Goal: Task Accomplishment & Management: Use online tool/utility

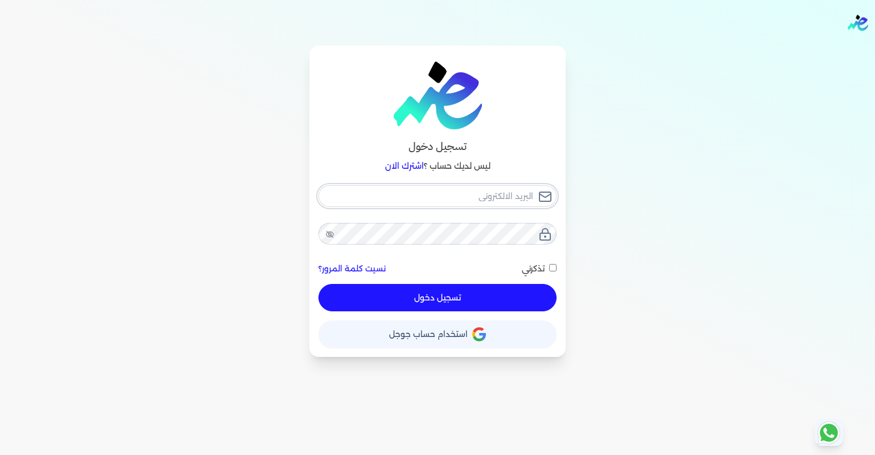
type input "[EMAIL_ADDRESS][DOMAIN_NAME]"
click at [508, 294] on button "تسجيل دخول" at bounding box center [438, 297] width 238 height 27
checkbox input "false"
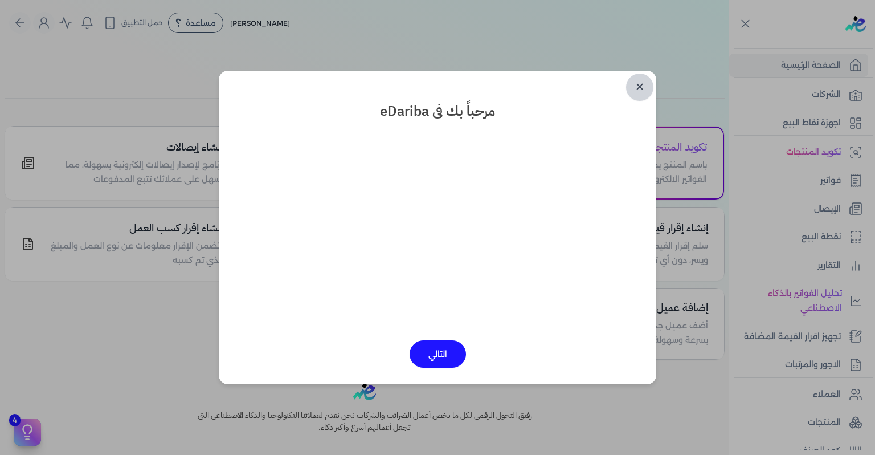
click at [639, 95] on link "✕" at bounding box center [639, 87] width 27 height 27
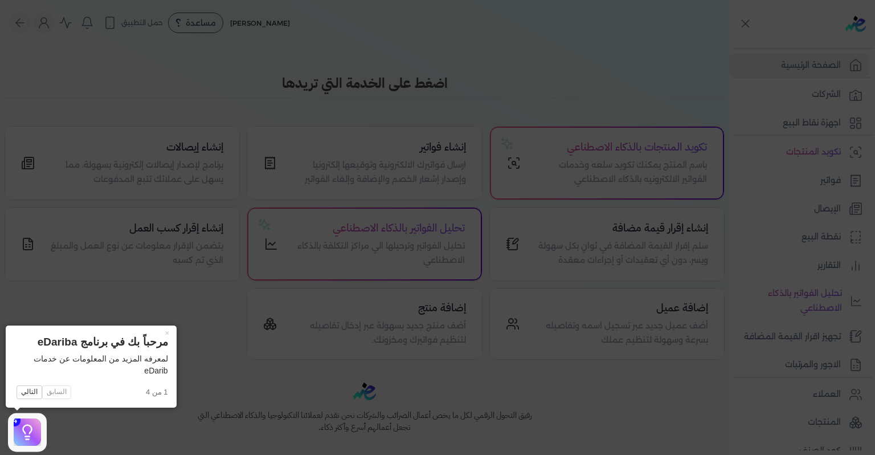
click at [837, 188] on icon at bounding box center [437, 227] width 875 height 455
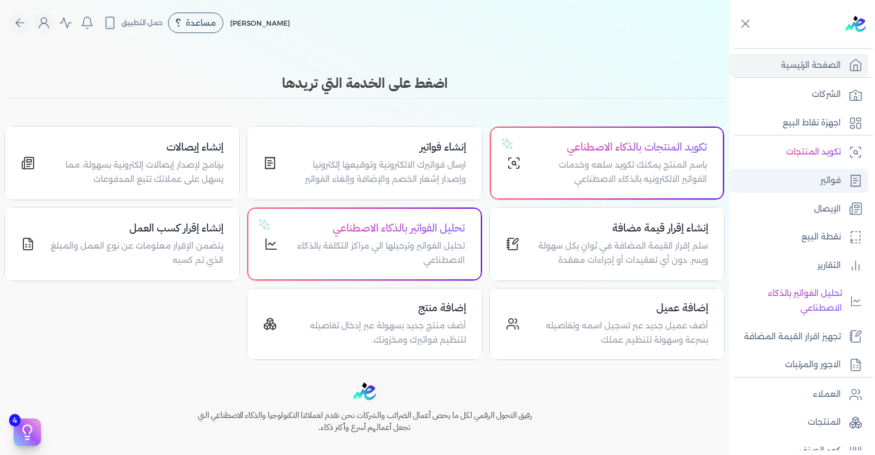
click at [832, 179] on p "فواتير" at bounding box center [831, 180] width 21 height 15
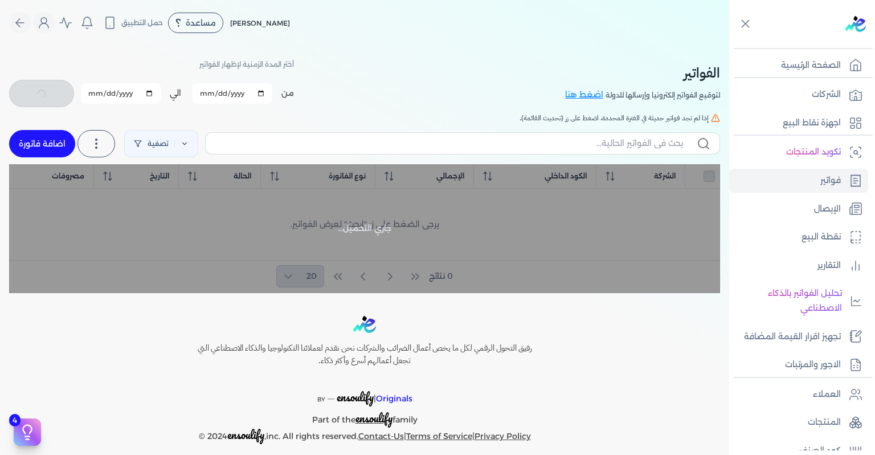
checkbox input "false"
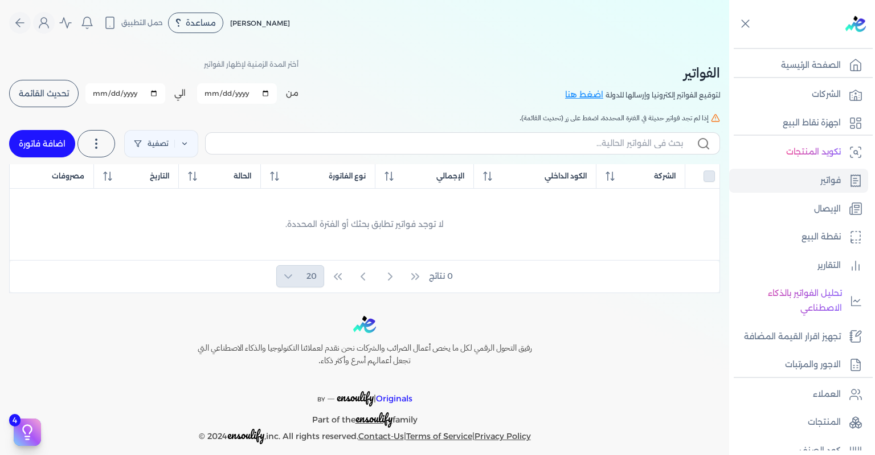
click at [269, 97] on input "[DATE]" at bounding box center [237, 93] width 80 height 21
type input "[DATE]"
click at [160, 93] on input "[DATE]" at bounding box center [125, 93] width 80 height 21
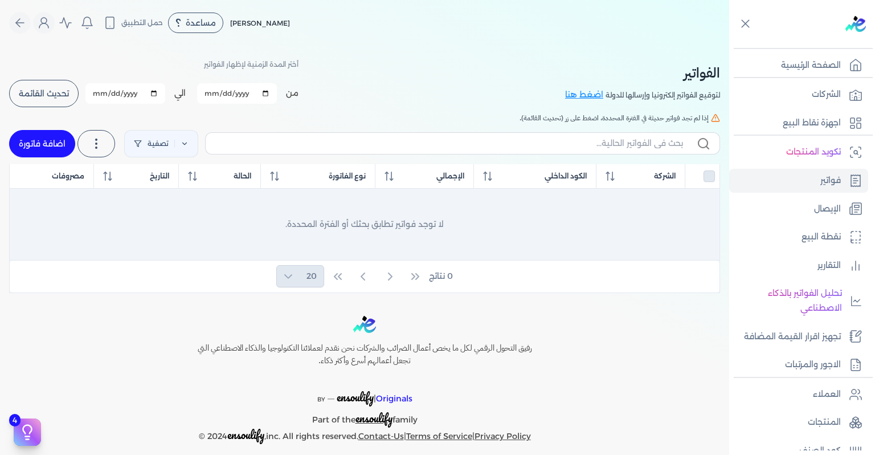
type input "[DATE]"
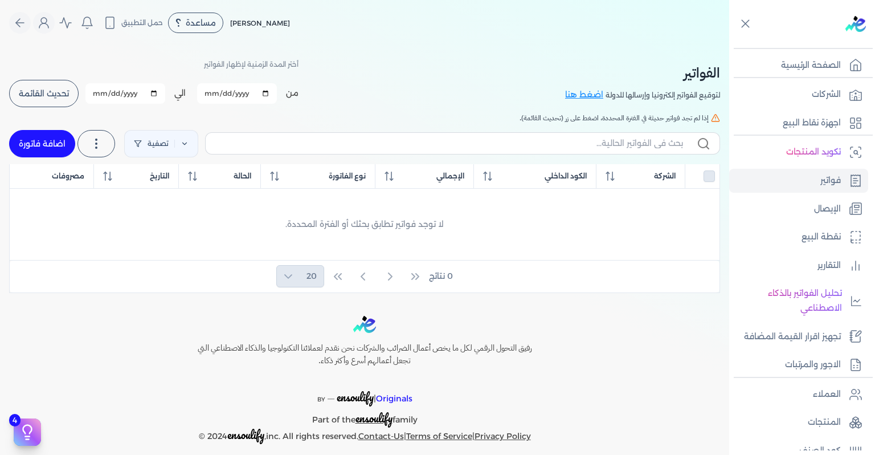
click at [69, 92] on span "تحديث القائمة" at bounding box center [44, 93] width 50 height 8
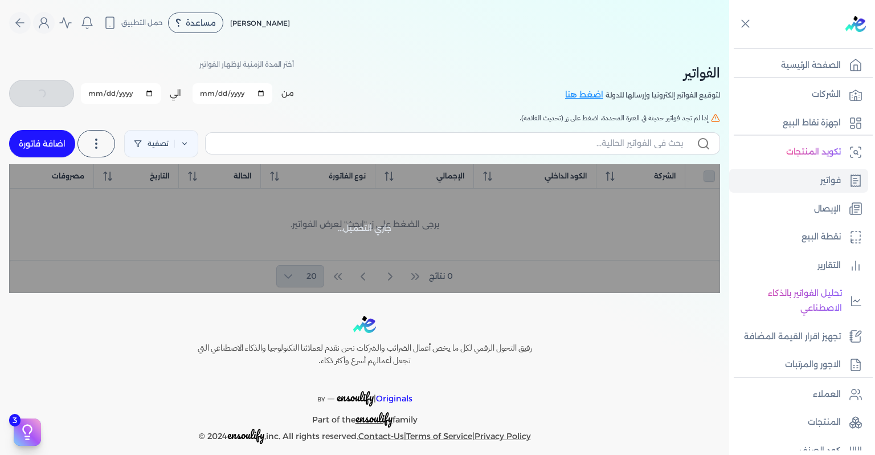
checkbox input "false"
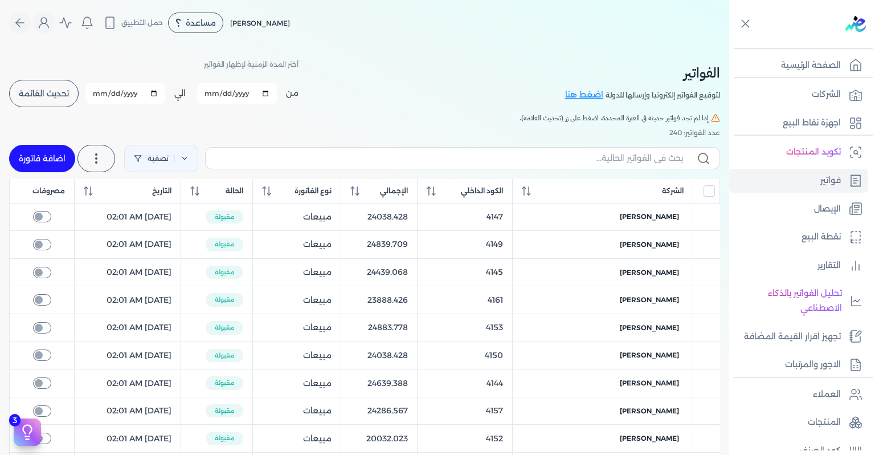
click at [525, 177] on div "تصفية استخرج العملاء استخرج المنتجات اضافة فاتورة" at bounding box center [364, 158] width 711 height 41
click at [512, 183] on th "الكود الداخلي" at bounding box center [465, 191] width 95 height 25
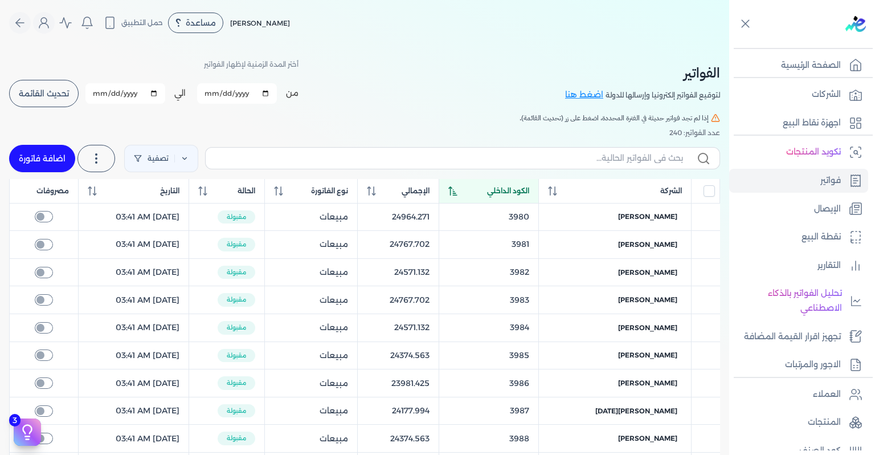
click at [515, 198] on th "الكود الداخلي" at bounding box center [489, 191] width 100 height 25
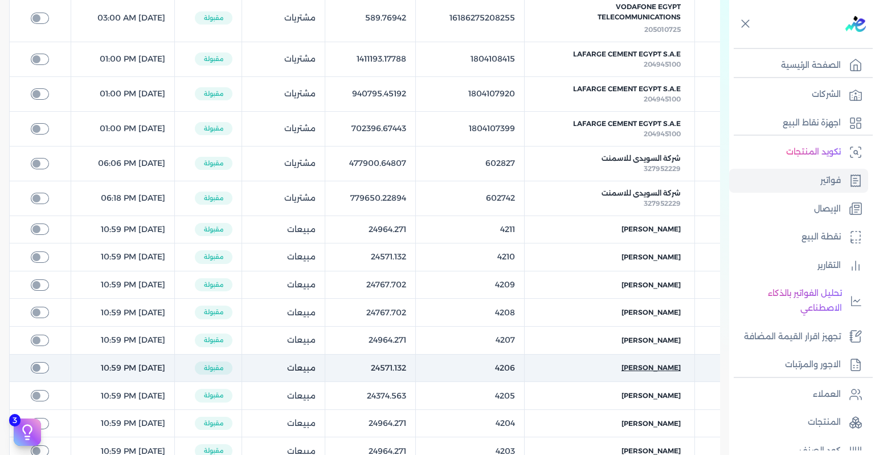
scroll to position [342, 0]
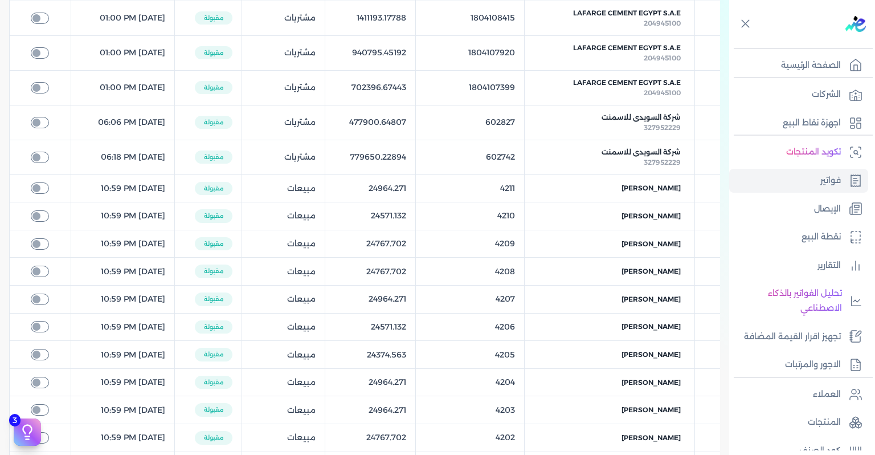
click at [343, 226] on table "الشركة الكود الداخلي الإجمالي نوع الفاتورة الحالة التاريخ مصروفات AL EZZ DEKHEI…" at bounding box center [364, 172] width 711 height 670
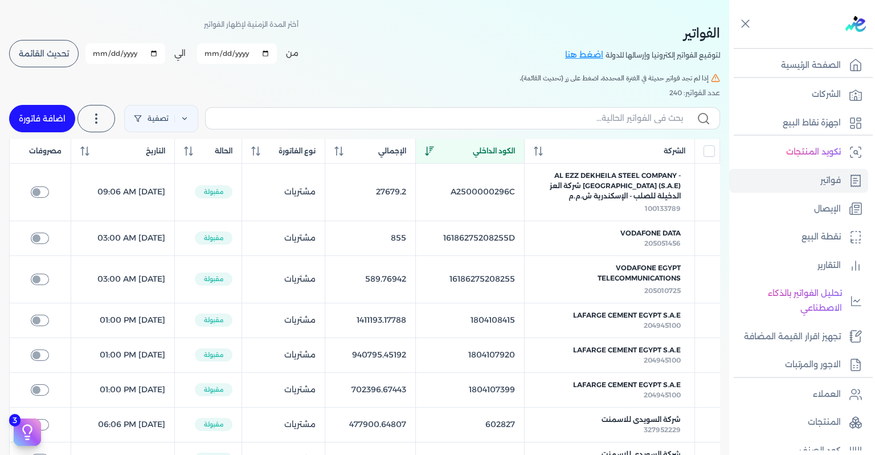
scroll to position [0, 0]
